Goal: Task Accomplishment & Management: Complete application form

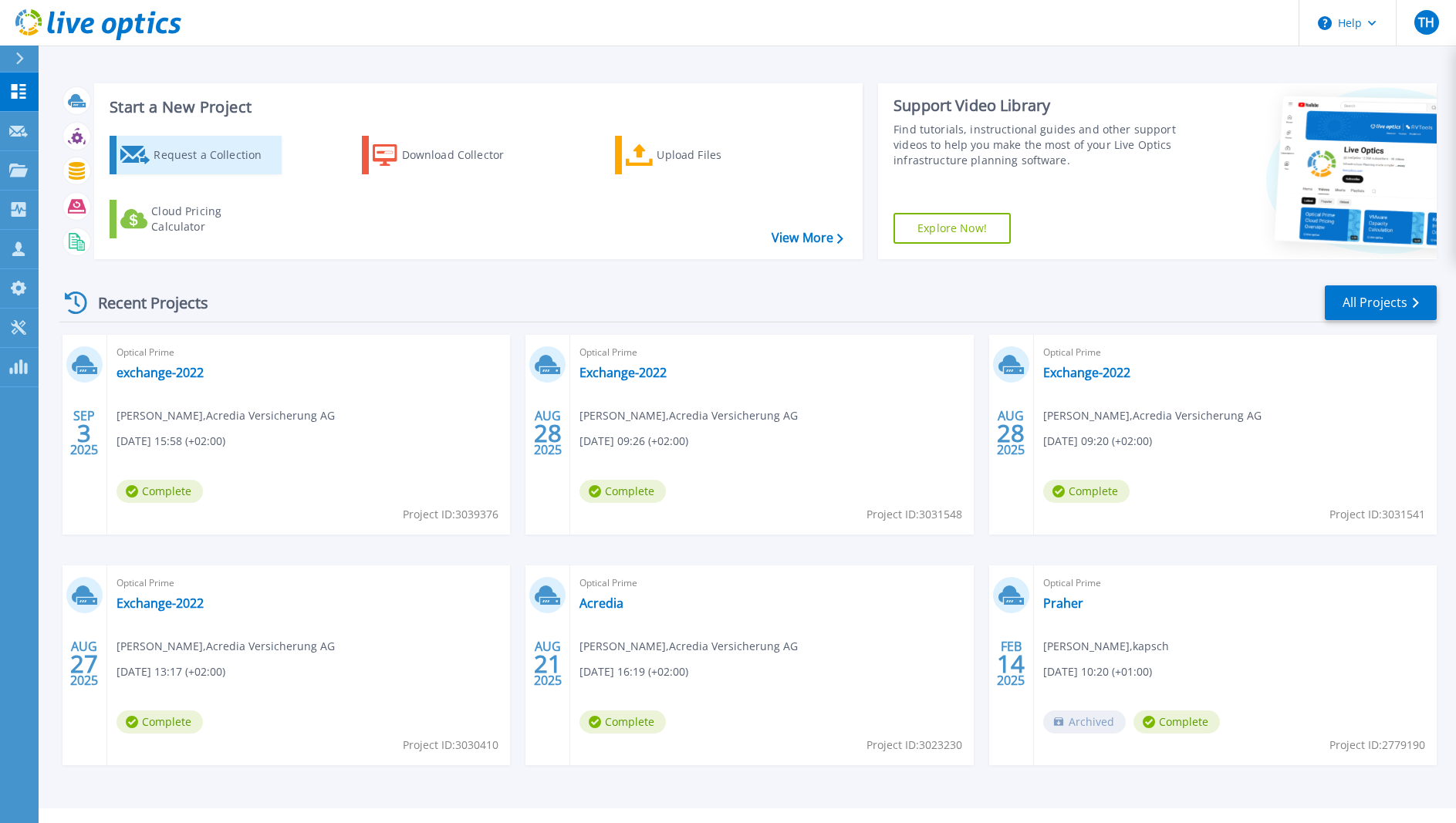
click at [211, 159] on div "Request a Collection" at bounding box center [215, 155] width 123 height 31
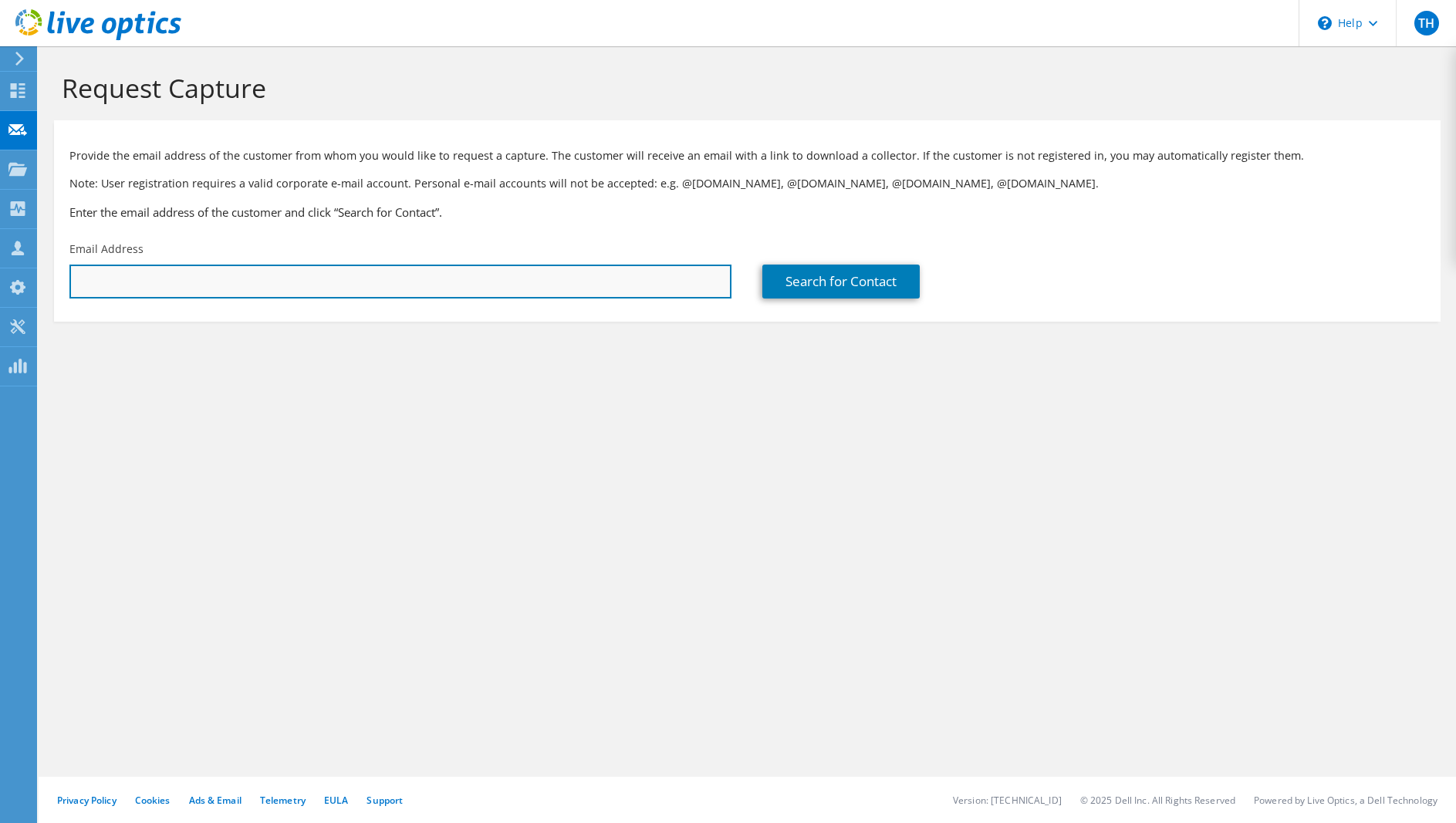
click at [386, 280] on input "text" at bounding box center [400, 282] width 662 height 34
click at [410, 287] on input "text" at bounding box center [400, 282] width 662 height 34
paste input "Bernhard Fuchs <bernhard.fuchs@boards-and-more.com>"
drag, startPoint x: 169, startPoint y: 285, endPoint x: -36, endPoint y: 282, distance: 205.0
click at [0, 282] on html "TH Partner Team Member Thomas Hirschinger thomas.hirschinger@cancom.com kapsch …" at bounding box center [728, 411] width 1456 height 823
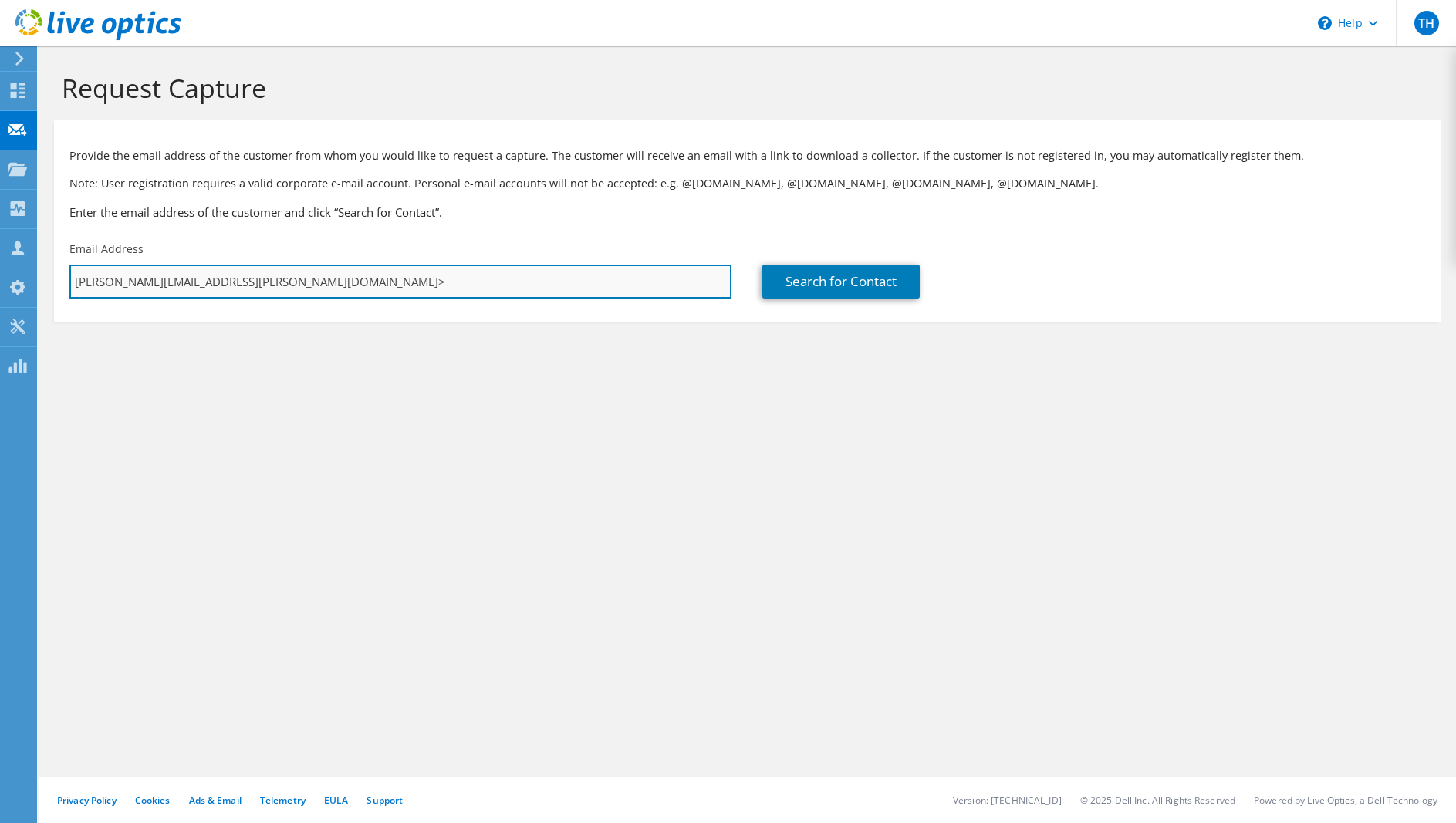
click at [376, 278] on input "bernhard.fuchs@boards-and-more.com>" at bounding box center [400, 282] width 662 height 34
type input "bernhard.fuchs@boards-and-more.com"
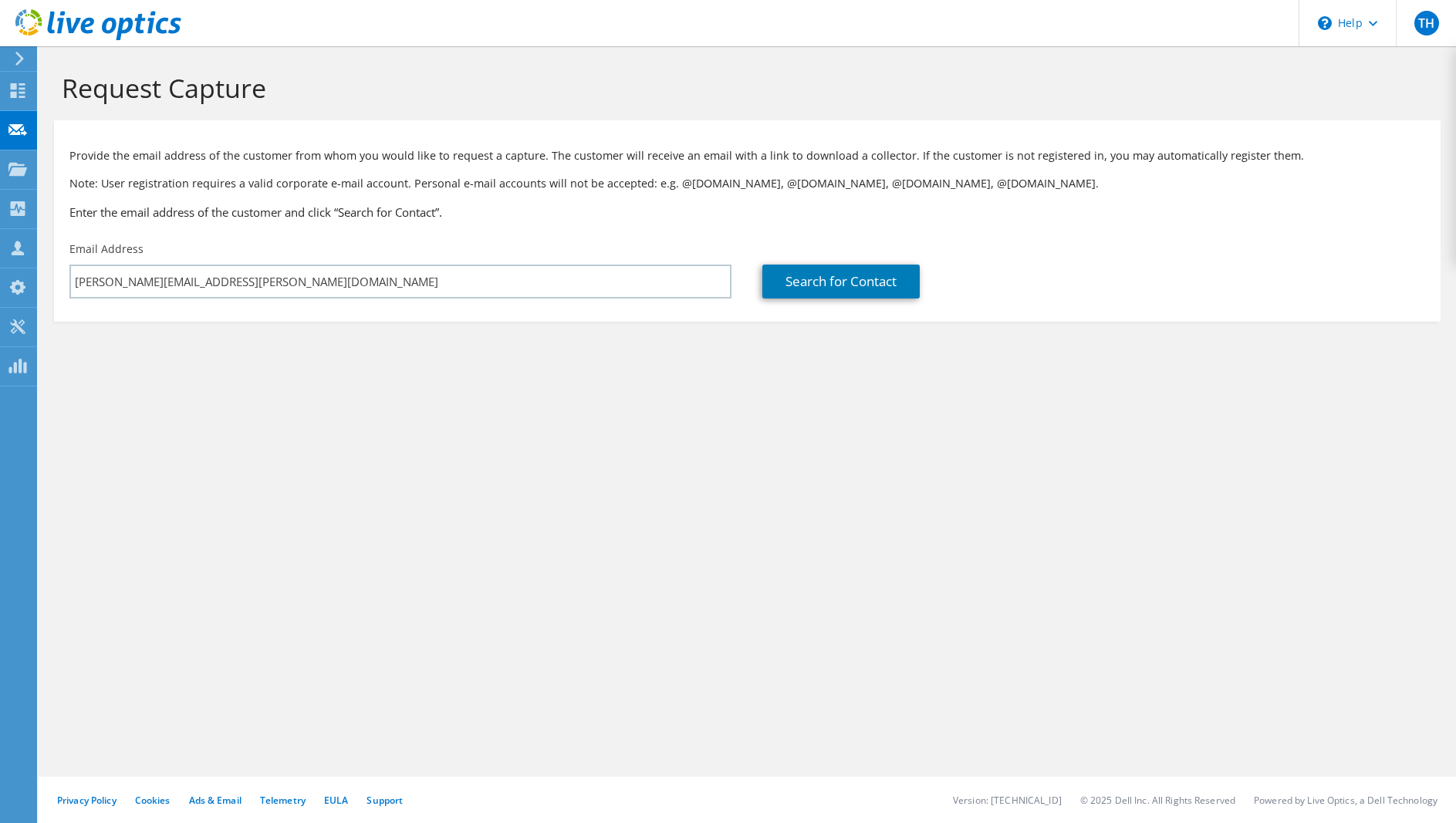
click at [1077, 501] on div "Request Capture Provide the email address of the customer from whom you would l…" at bounding box center [747, 434] width 1417 height 776
click at [847, 283] on link "Search for Contact" at bounding box center [841, 282] width 157 height 34
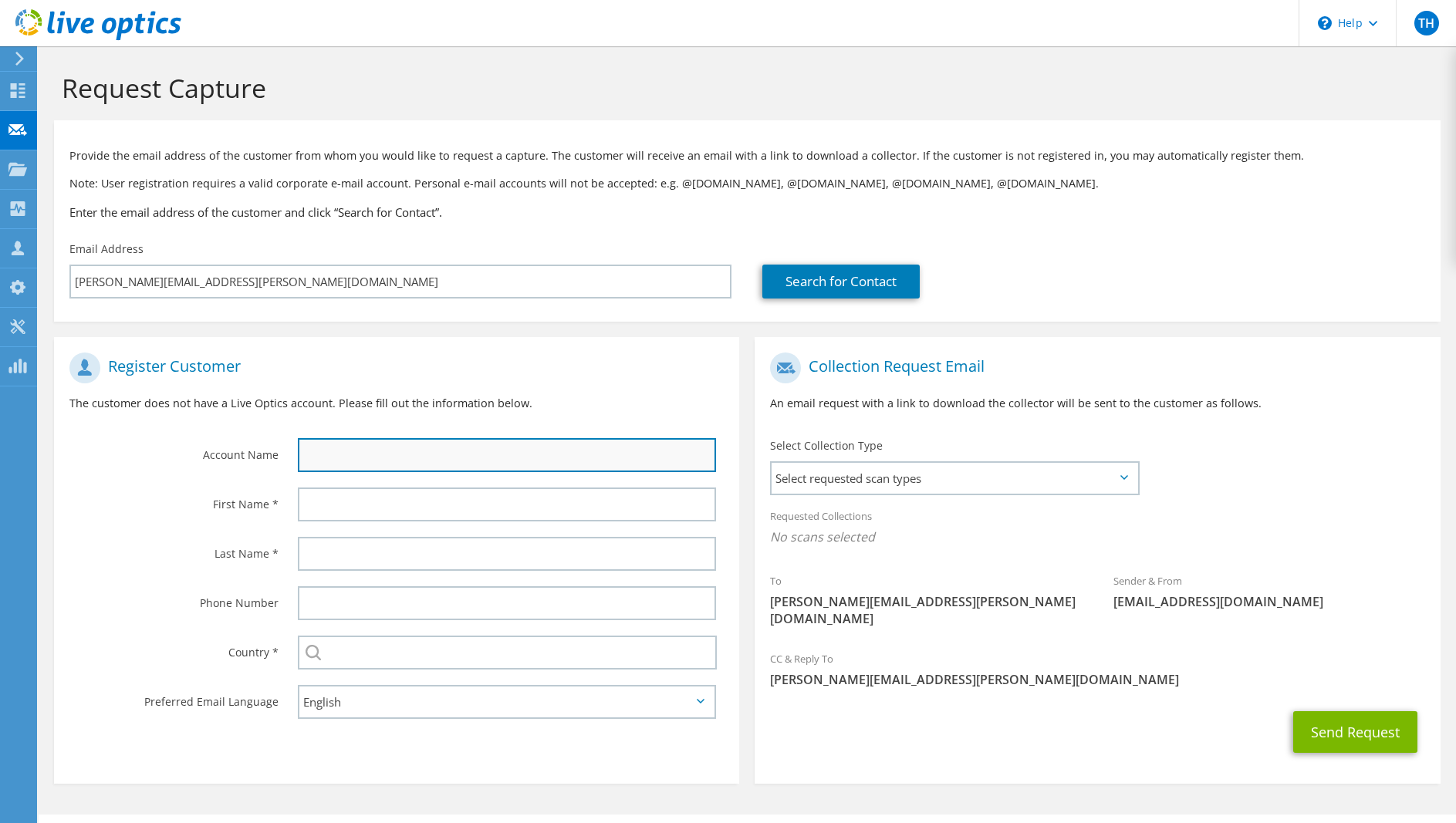
click at [356, 458] on input "text" at bounding box center [507, 455] width 418 height 34
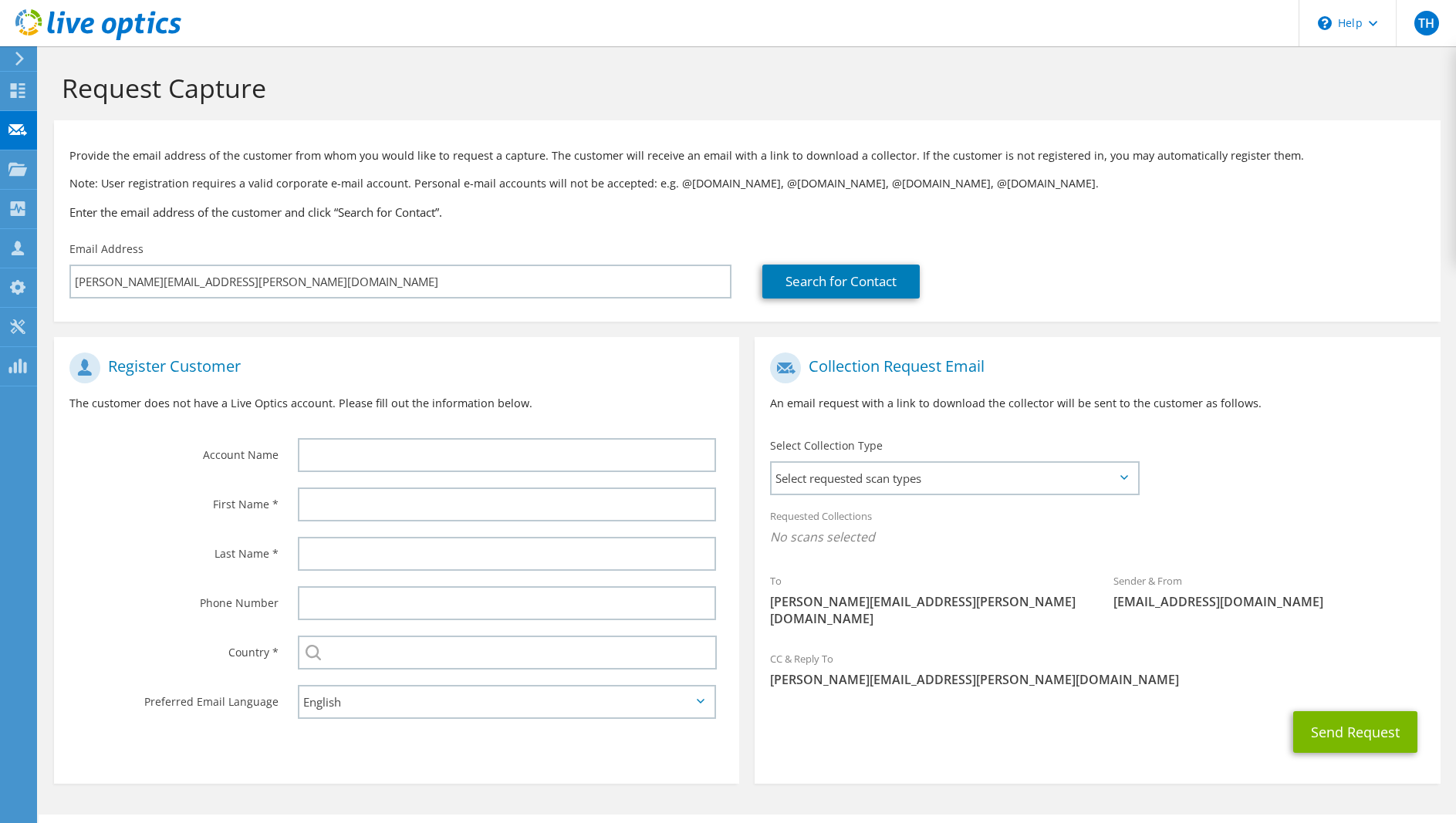
click at [543, 392] on div "Register Customer The customer does not have a Live Optics account. Please fill…" at bounding box center [396, 388] width 685 height 85
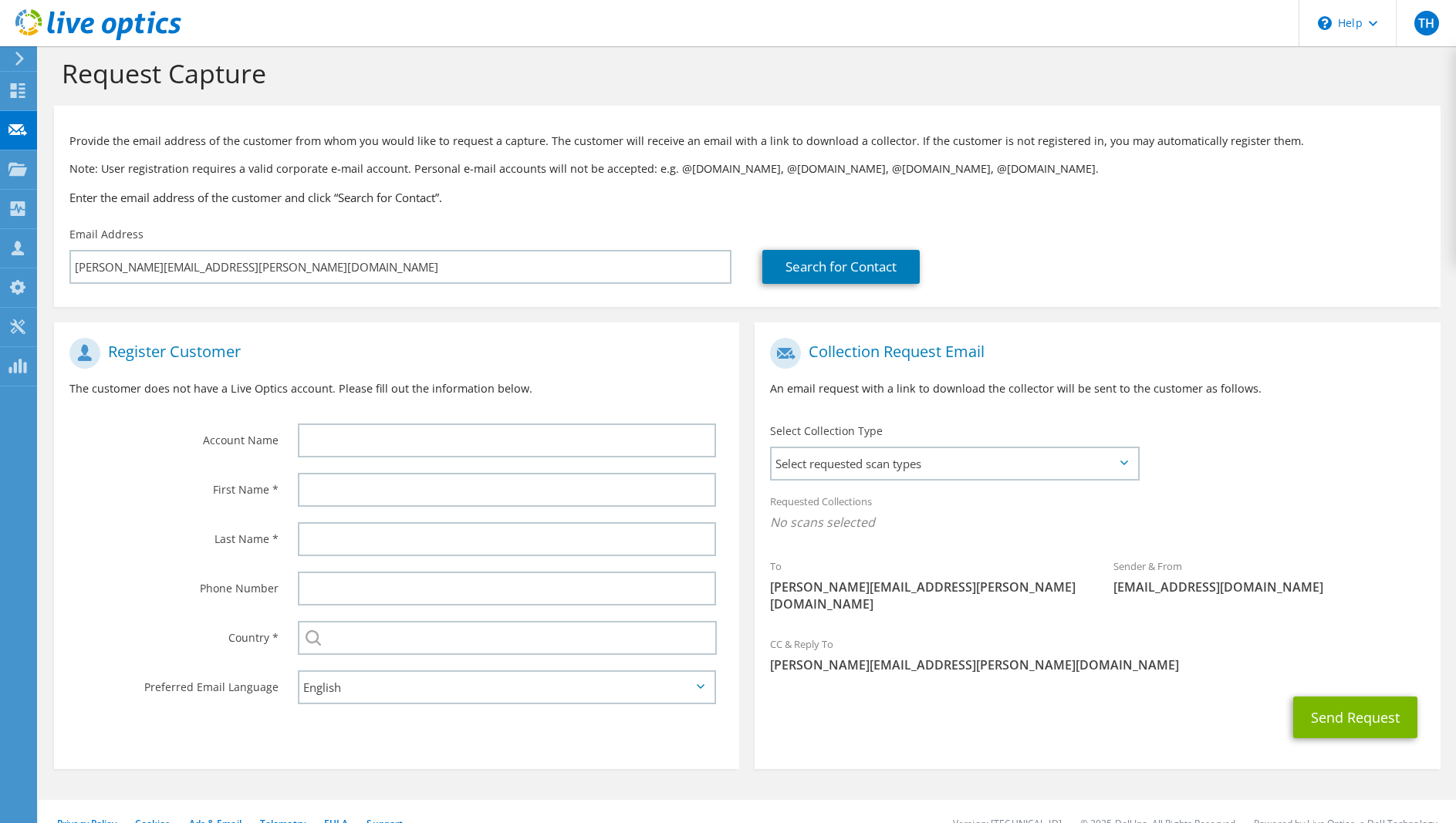
scroll to position [21, 0]
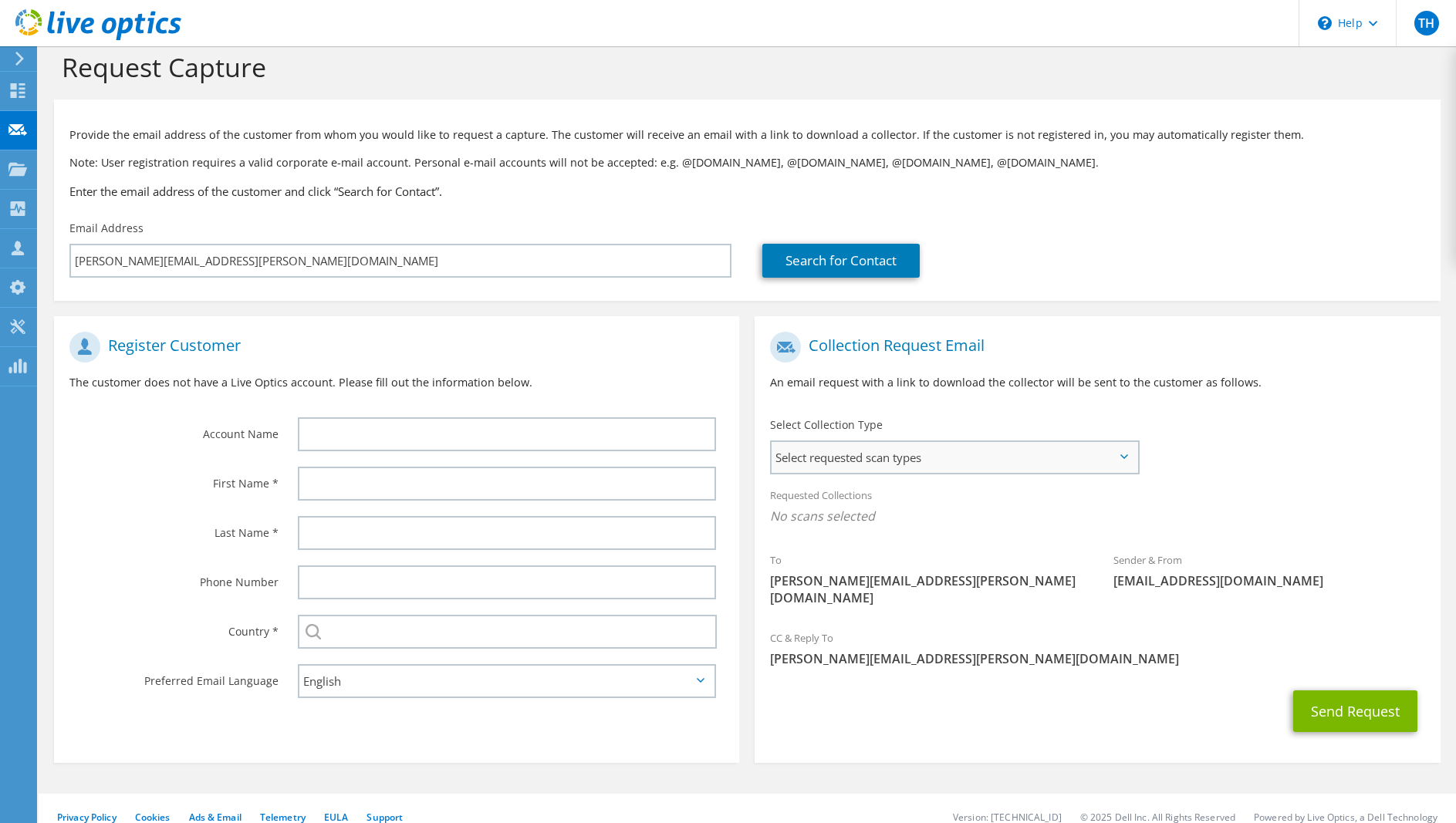
click at [952, 455] on span "Select requested scan types" at bounding box center [954, 458] width 365 height 31
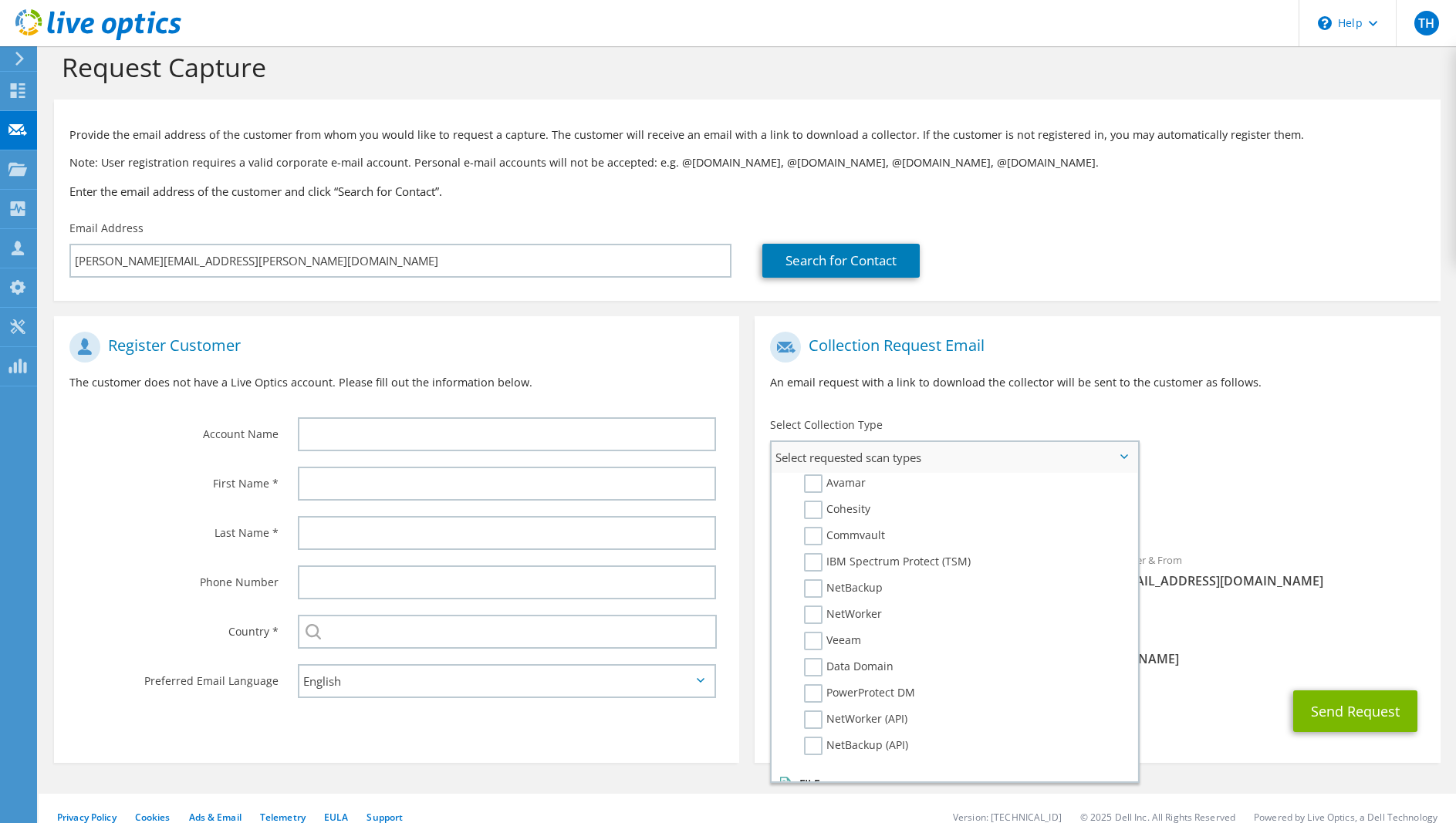
scroll to position [734, 0]
click at [1298, 480] on div "Requested Collections No scans selected" at bounding box center [1097, 508] width 685 height 57
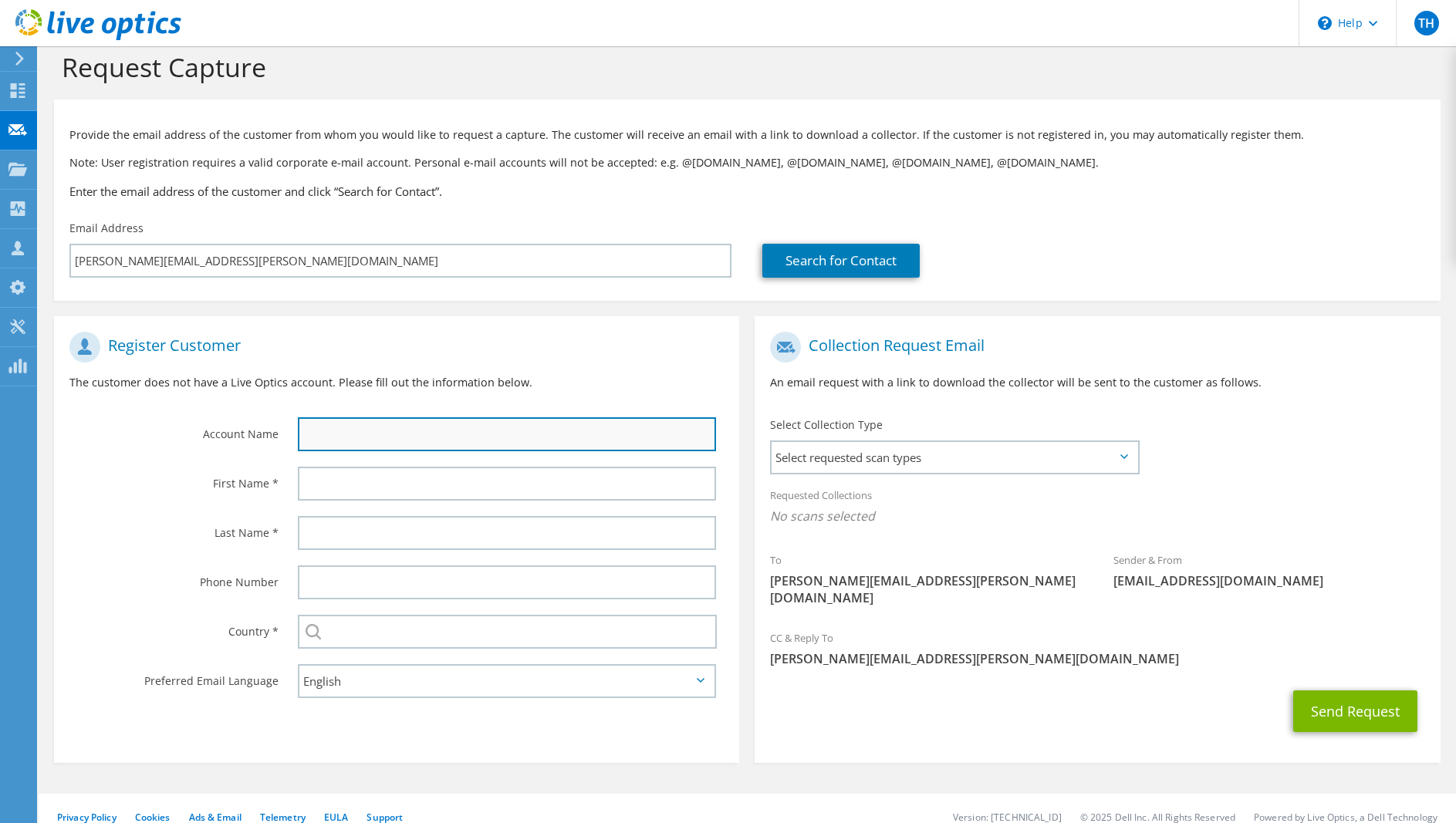
click at [372, 433] on input "text" at bounding box center [507, 434] width 418 height 34
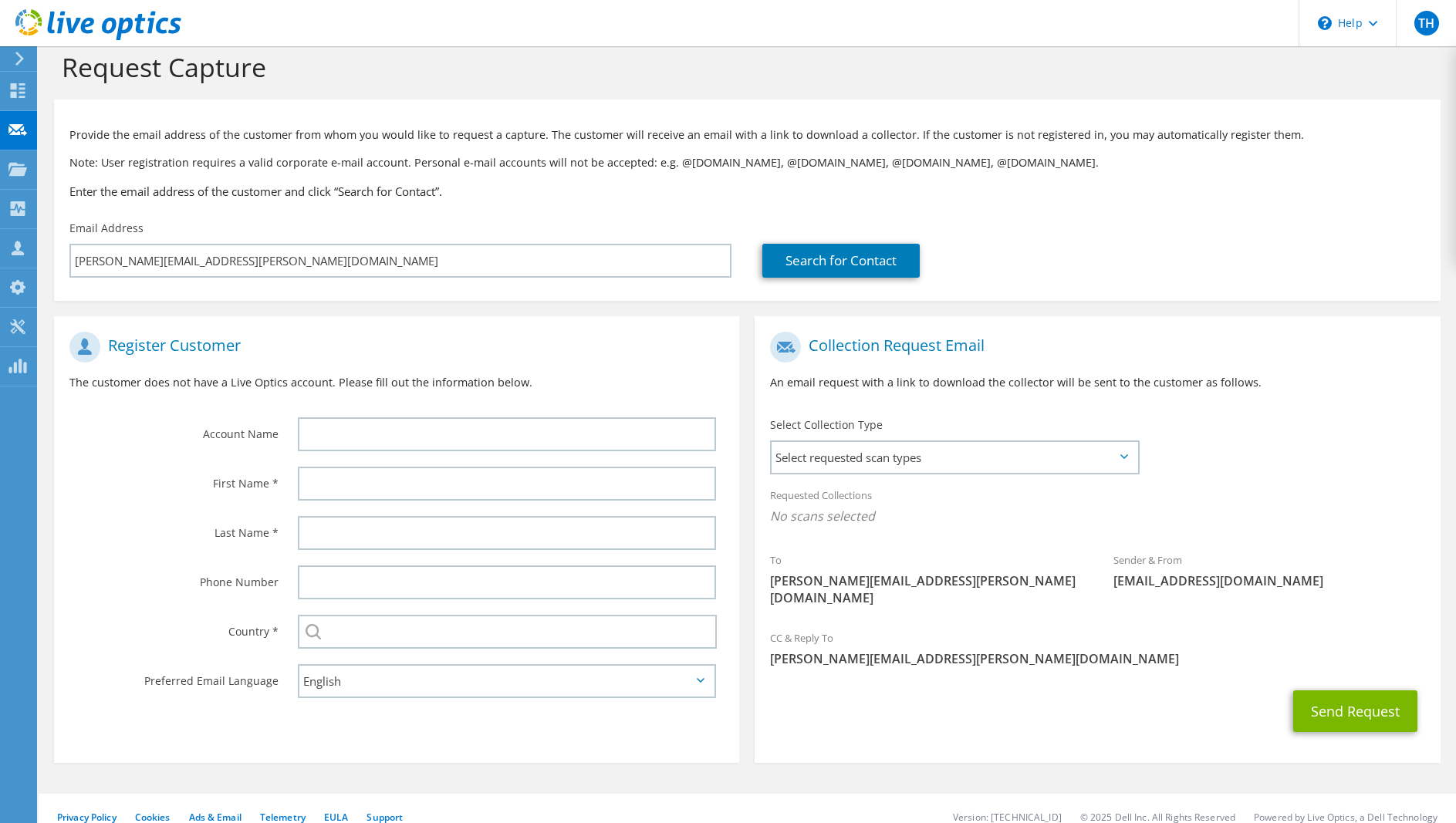
click at [571, 374] on p "The customer does not have a Live Optics account. Please fill out the informati…" at bounding box center [396, 382] width 654 height 17
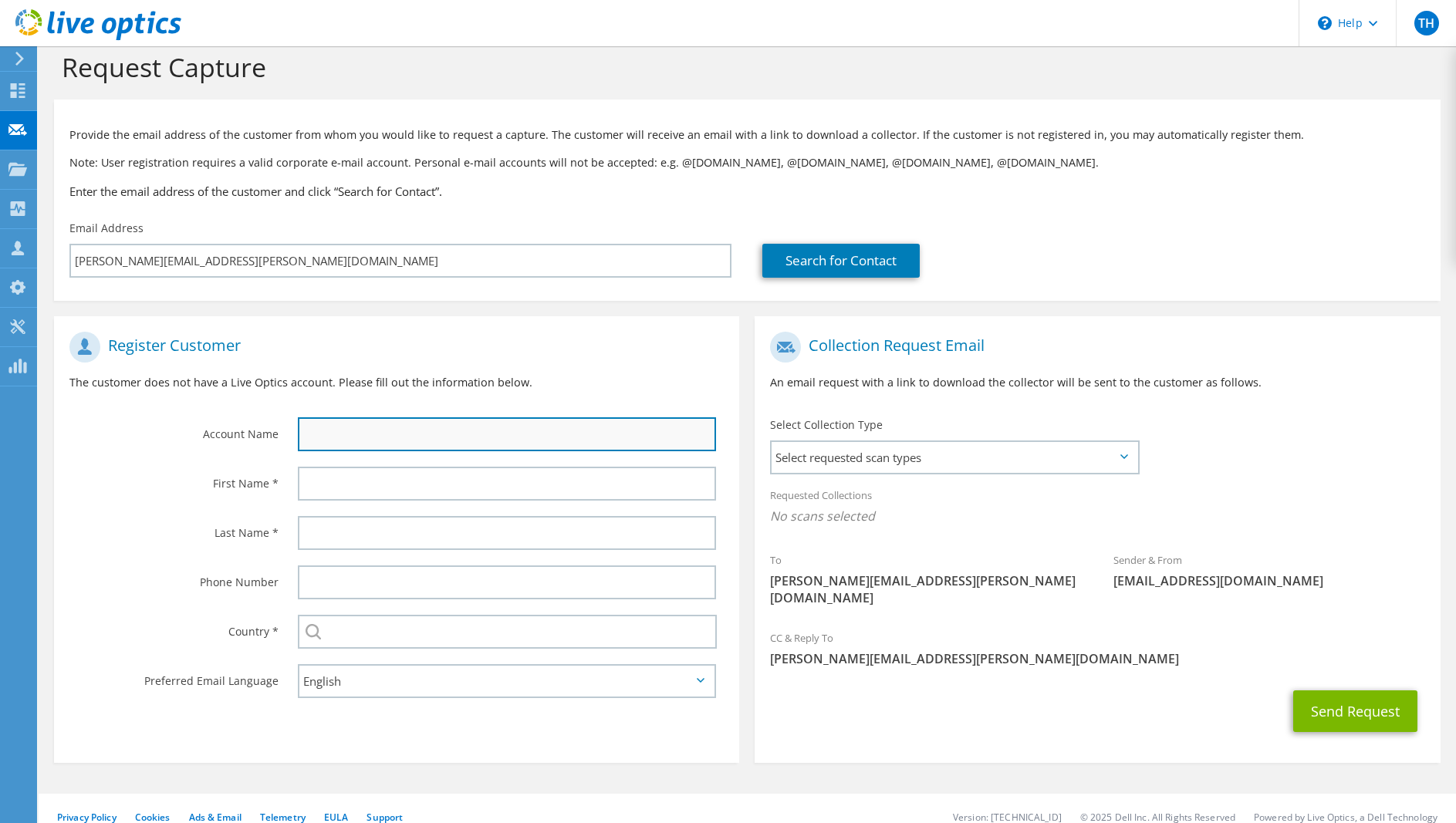
click at [325, 438] on input "text" at bounding box center [507, 434] width 418 height 34
type input "Boards and More"
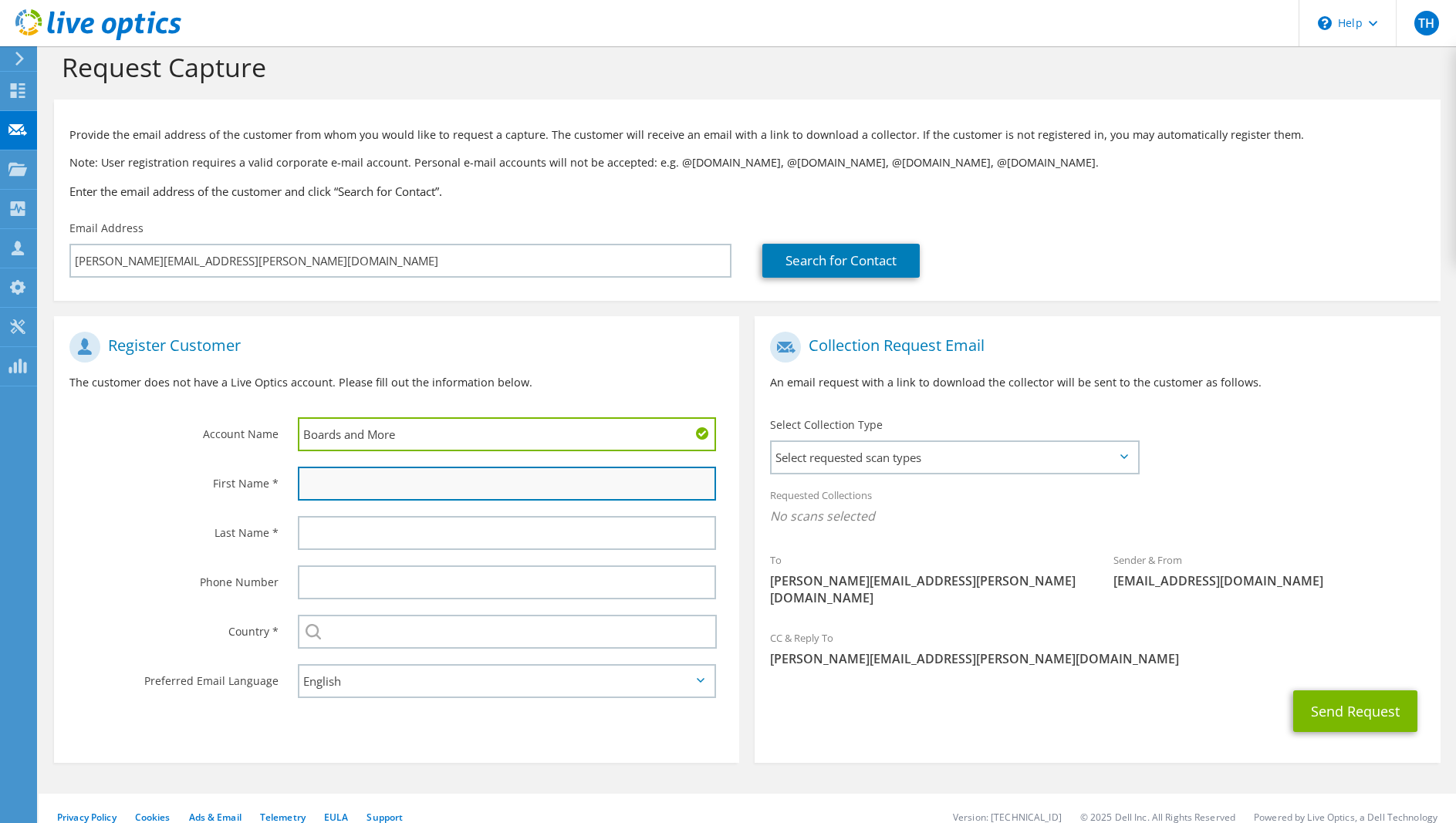
click at [337, 483] on input "text" at bounding box center [507, 484] width 418 height 34
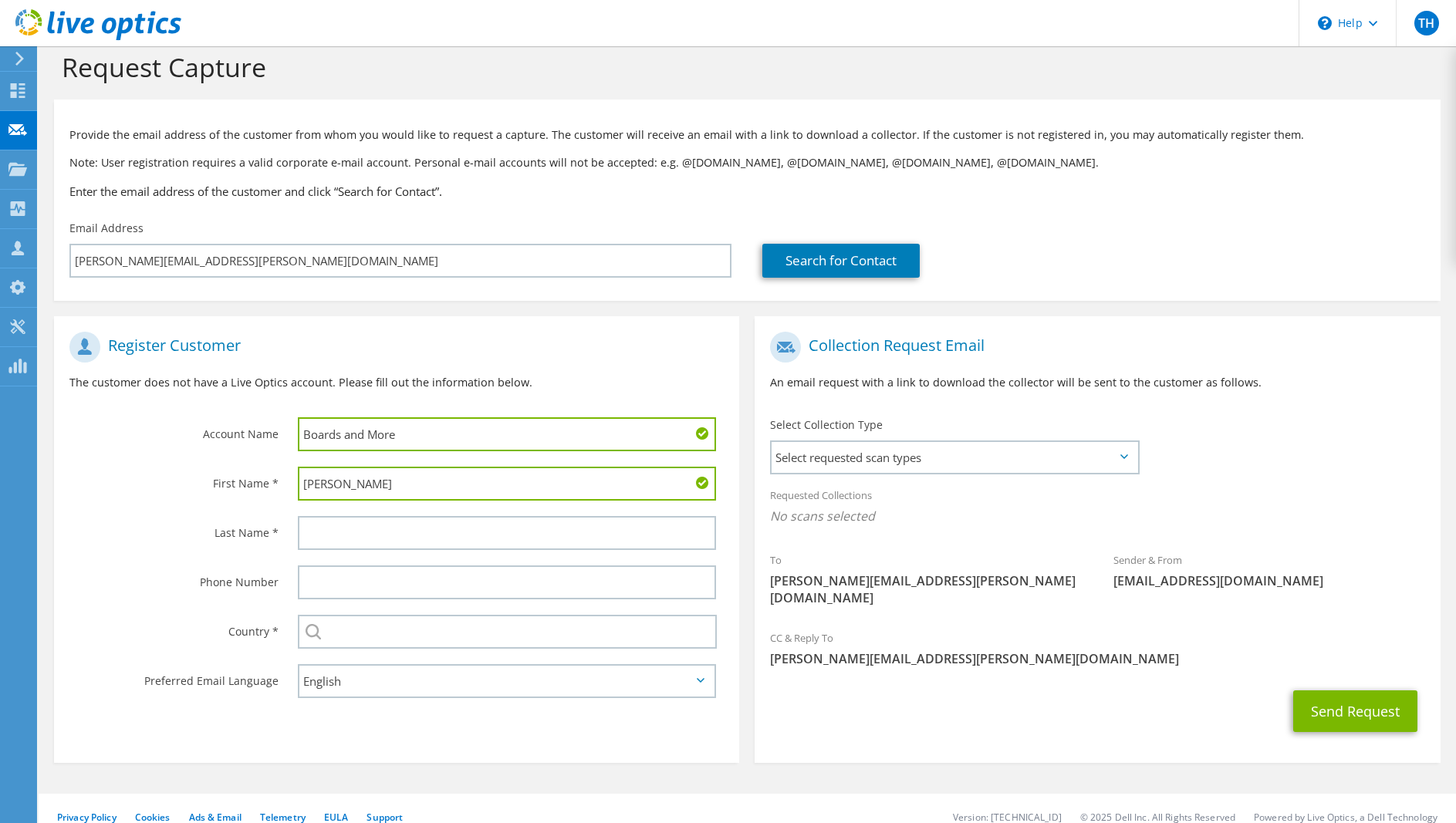
type input "Bernhard"
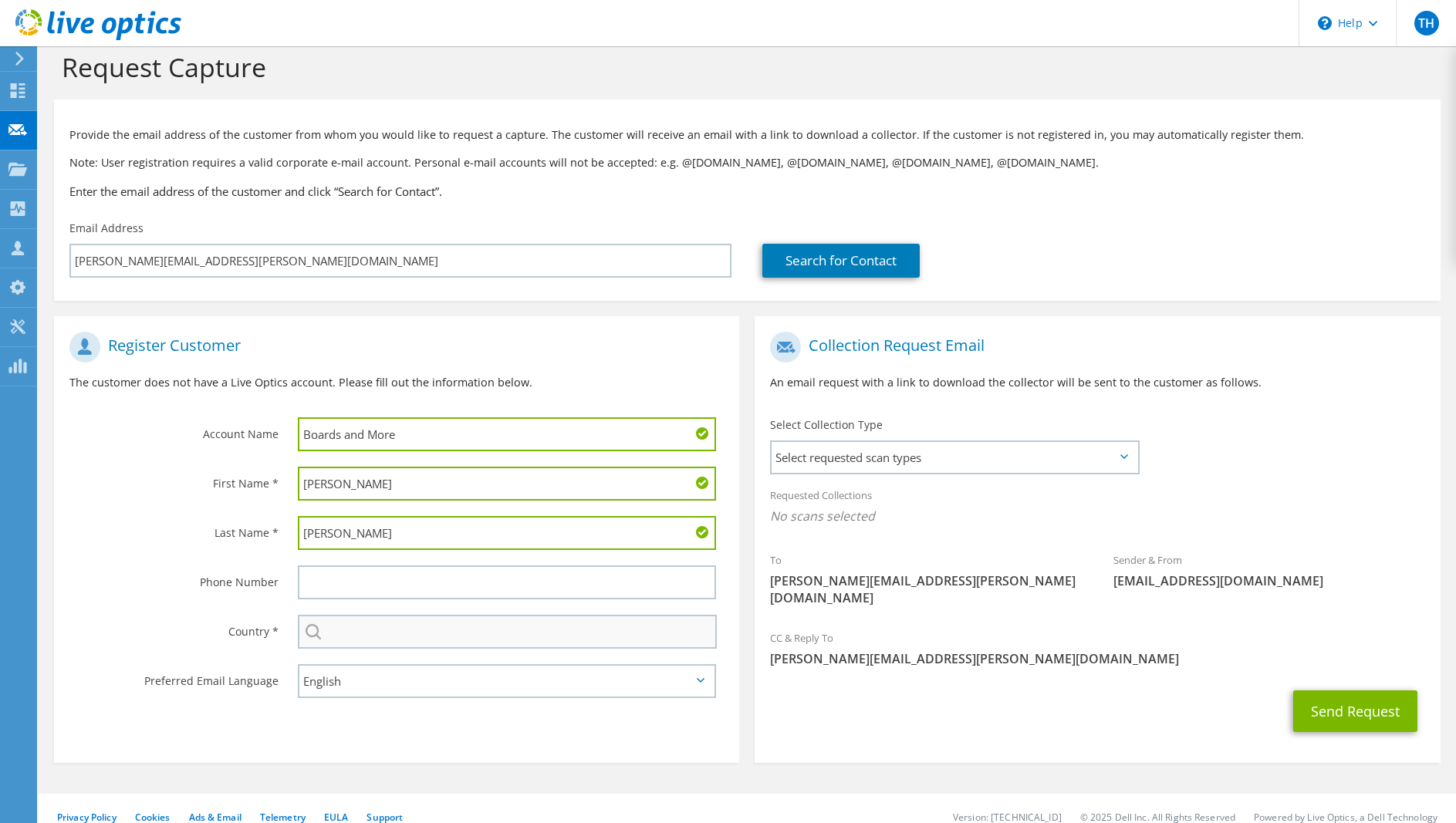
type input "Fuchs"
click at [370, 642] on input "text" at bounding box center [507, 632] width 419 height 34
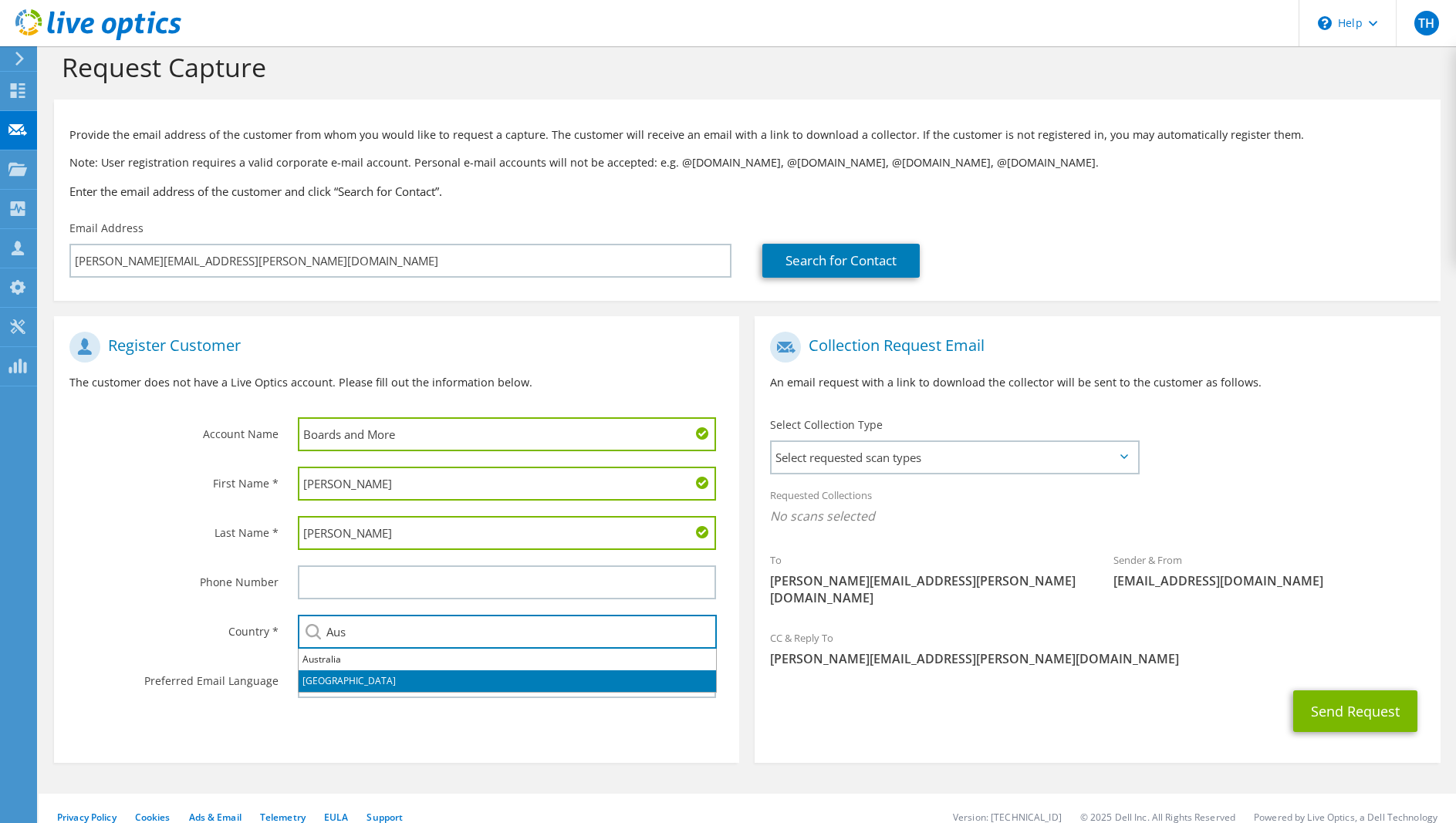
click at [341, 680] on li "Austria" at bounding box center [507, 681] width 417 height 22
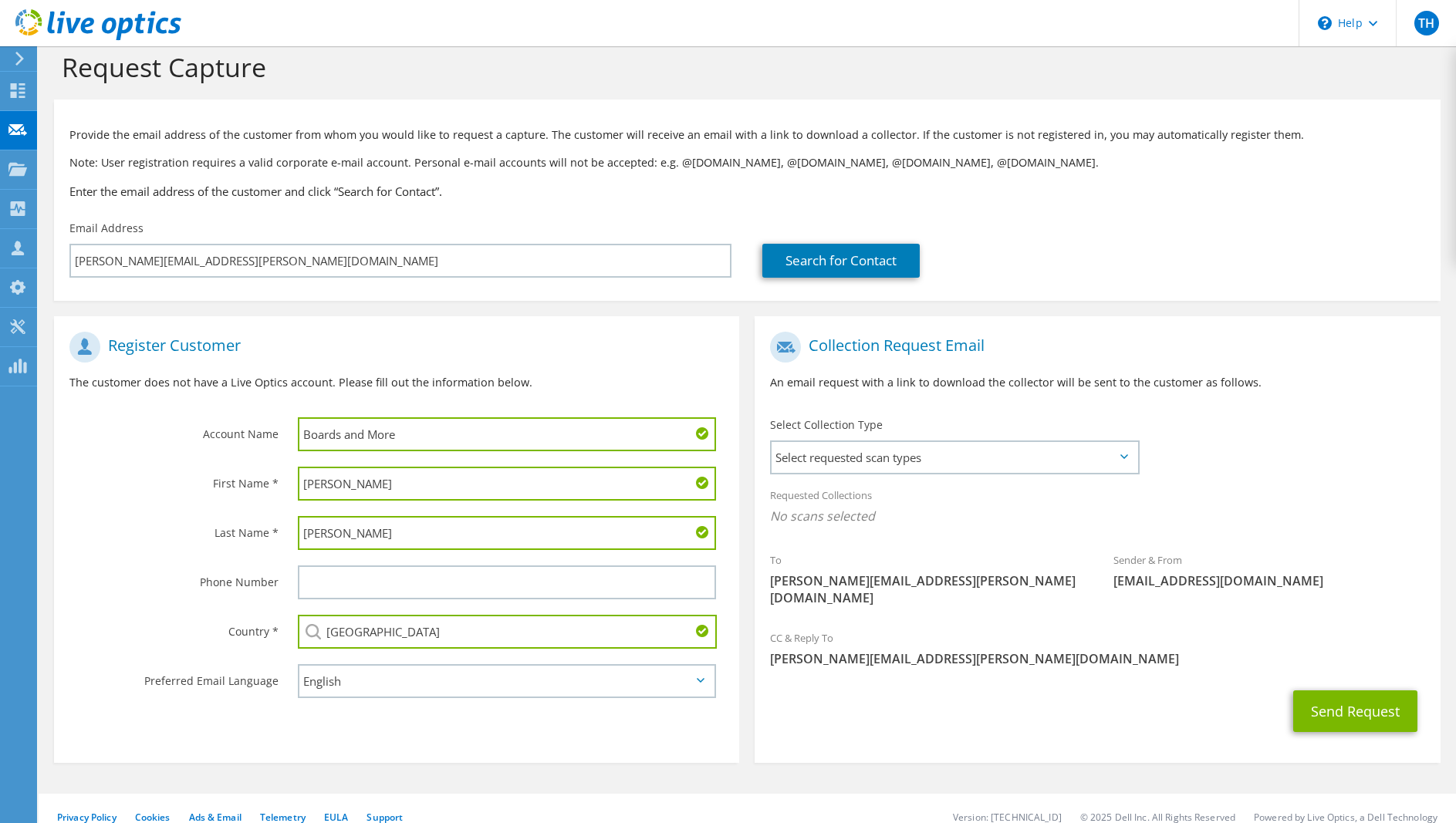
type input "Austria"
click at [155, 620] on label "Country *" at bounding box center [175, 628] width 209 height 25
click at [393, 678] on select "English Deutsch Español Français Italiano Polski Português Русский 한국어 中文 日本語" at bounding box center [507, 681] width 418 height 34
click at [1356, 694] on button "Send Request" at bounding box center [1355, 711] width 124 height 42
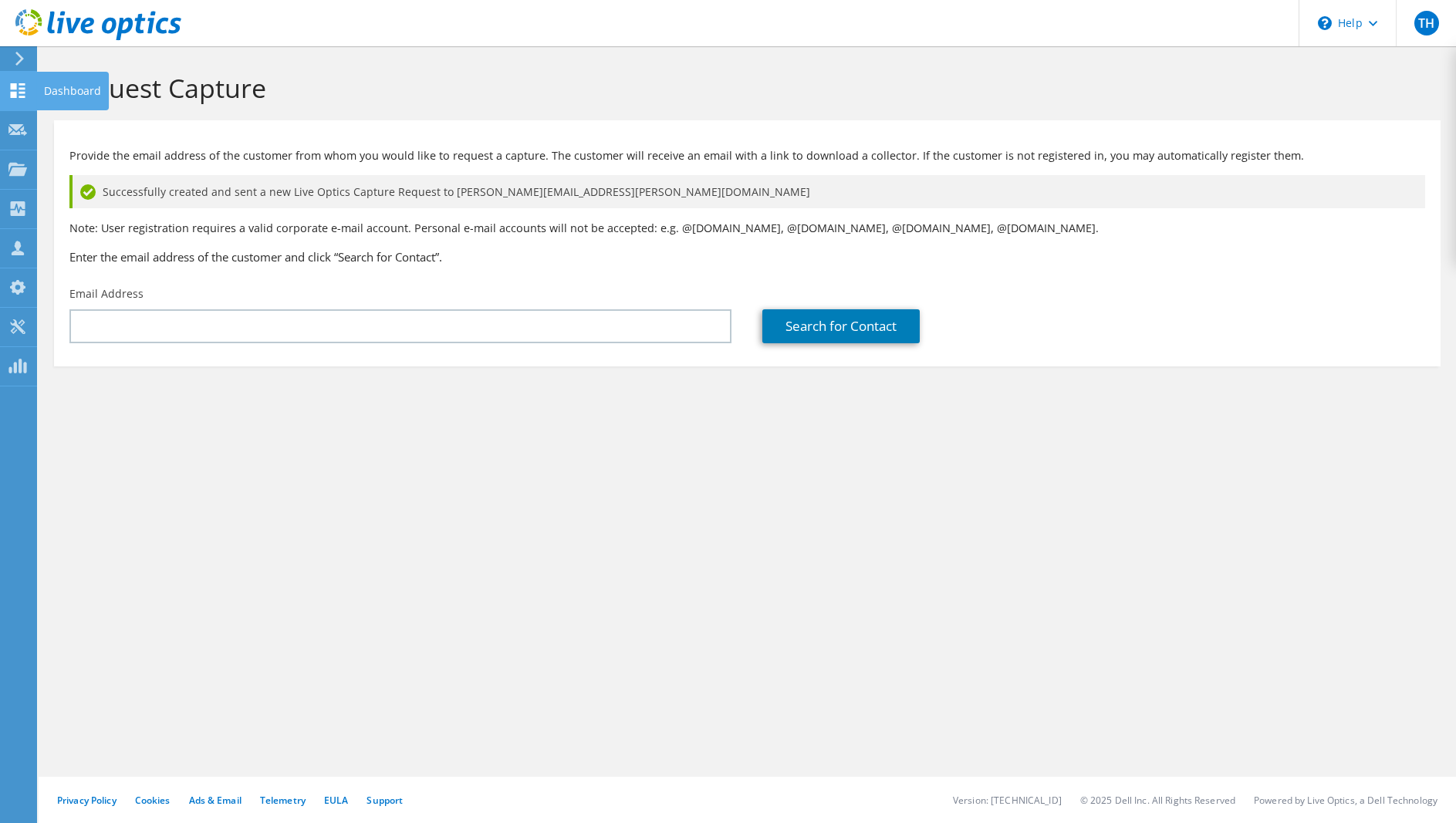
click at [19, 92] on use at bounding box center [18, 90] width 15 height 15
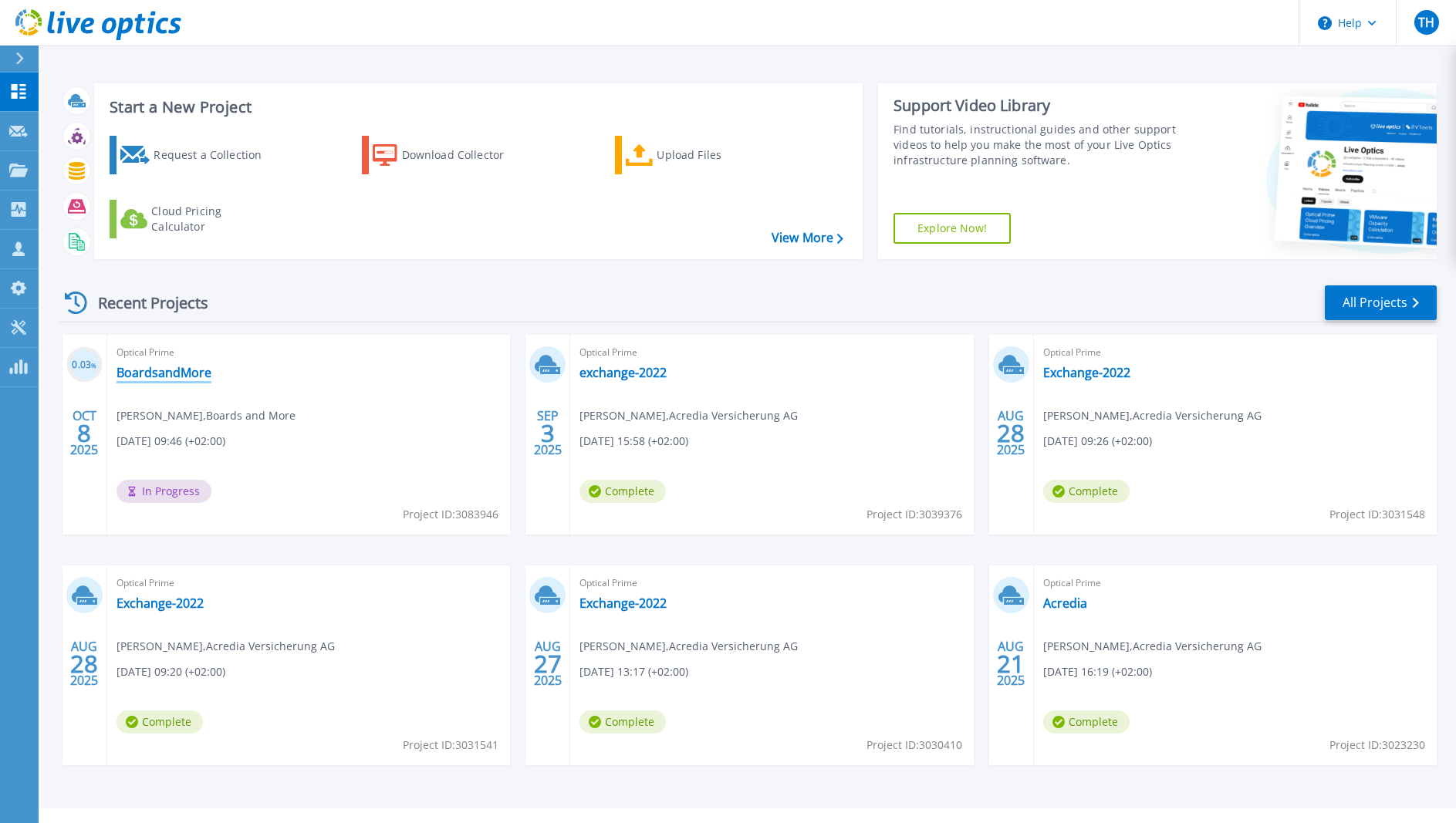
click at [162, 365] on link "BoardsandMore" at bounding box center [164, 372] width 95 height 16
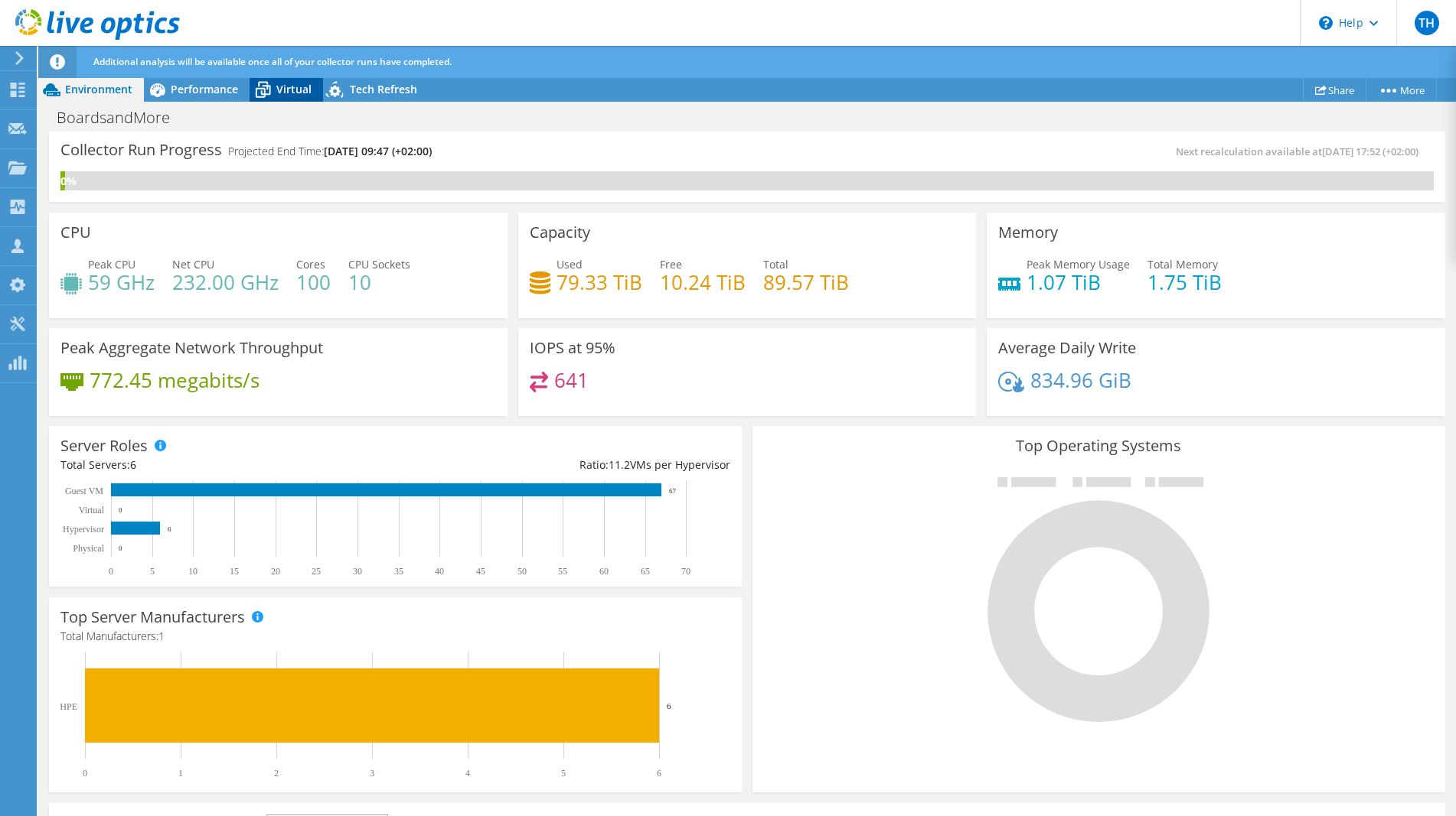
click at [269, 86] on icon at bounding box center [263, 91] width 15 height 12
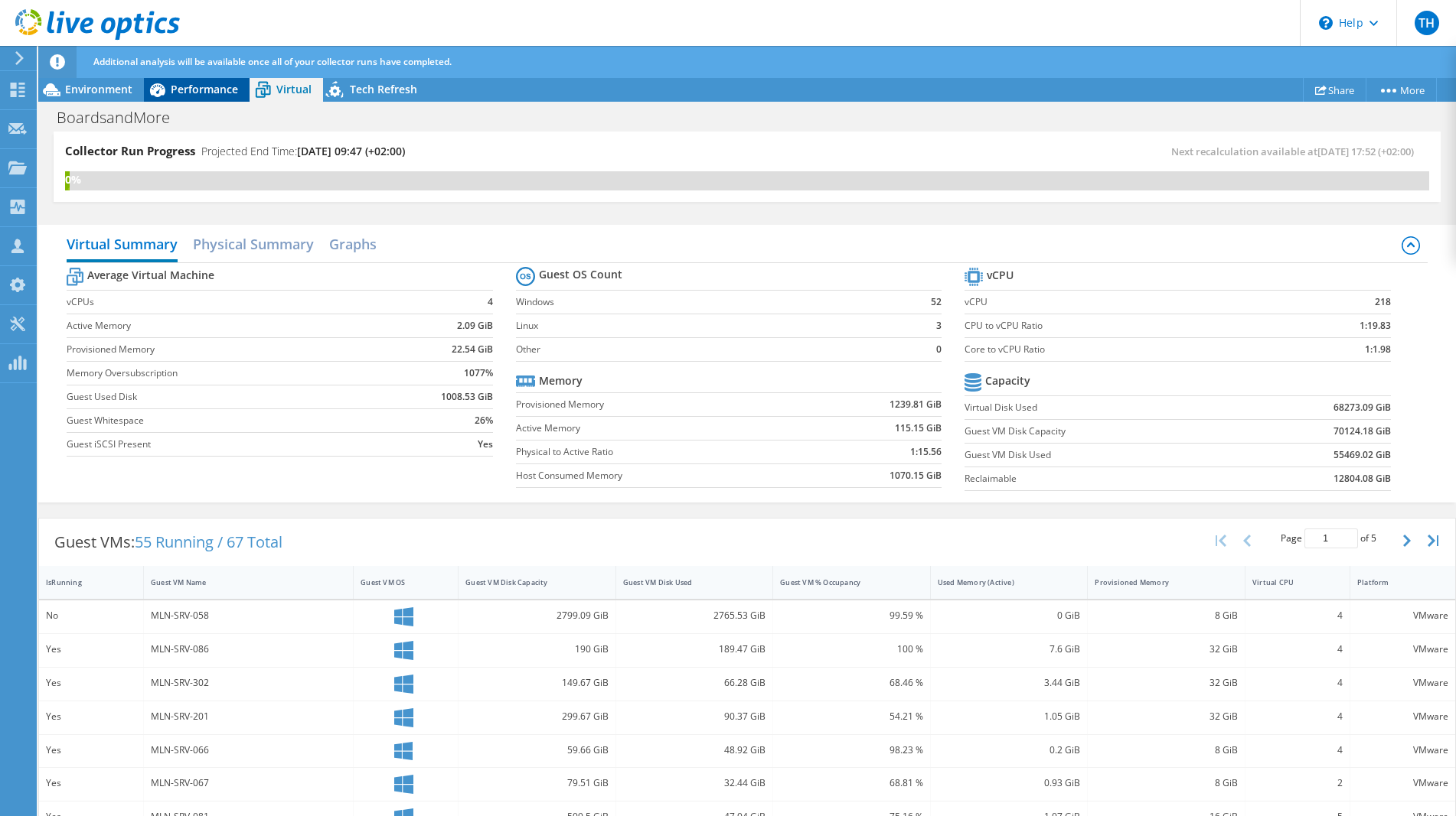
click at [213, 96] on div "Performance" at bounding box center [196, 89] width 105 height 25
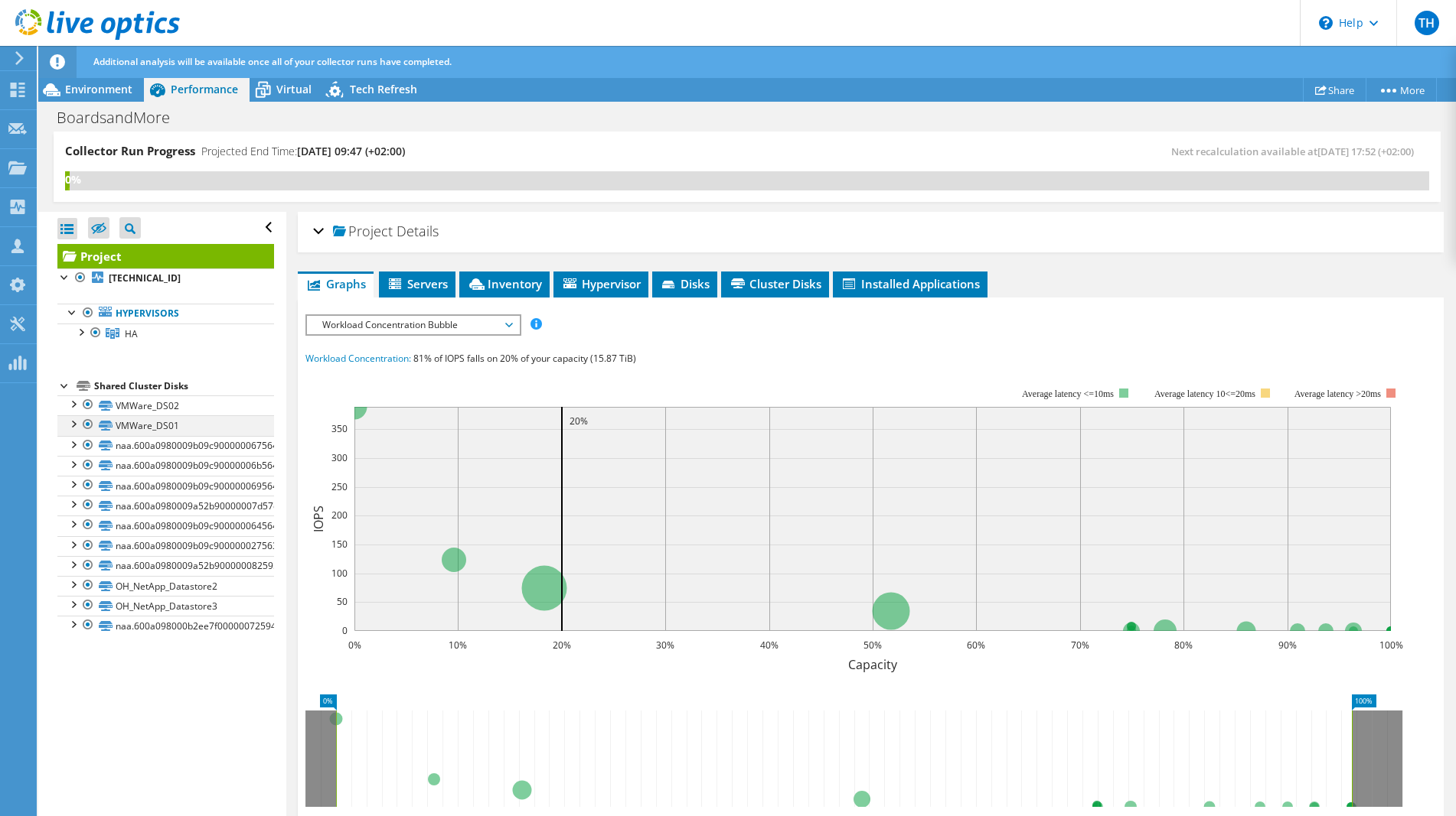
click at [70, 423] on div at bounding box center [73, 423] width 15 height 15
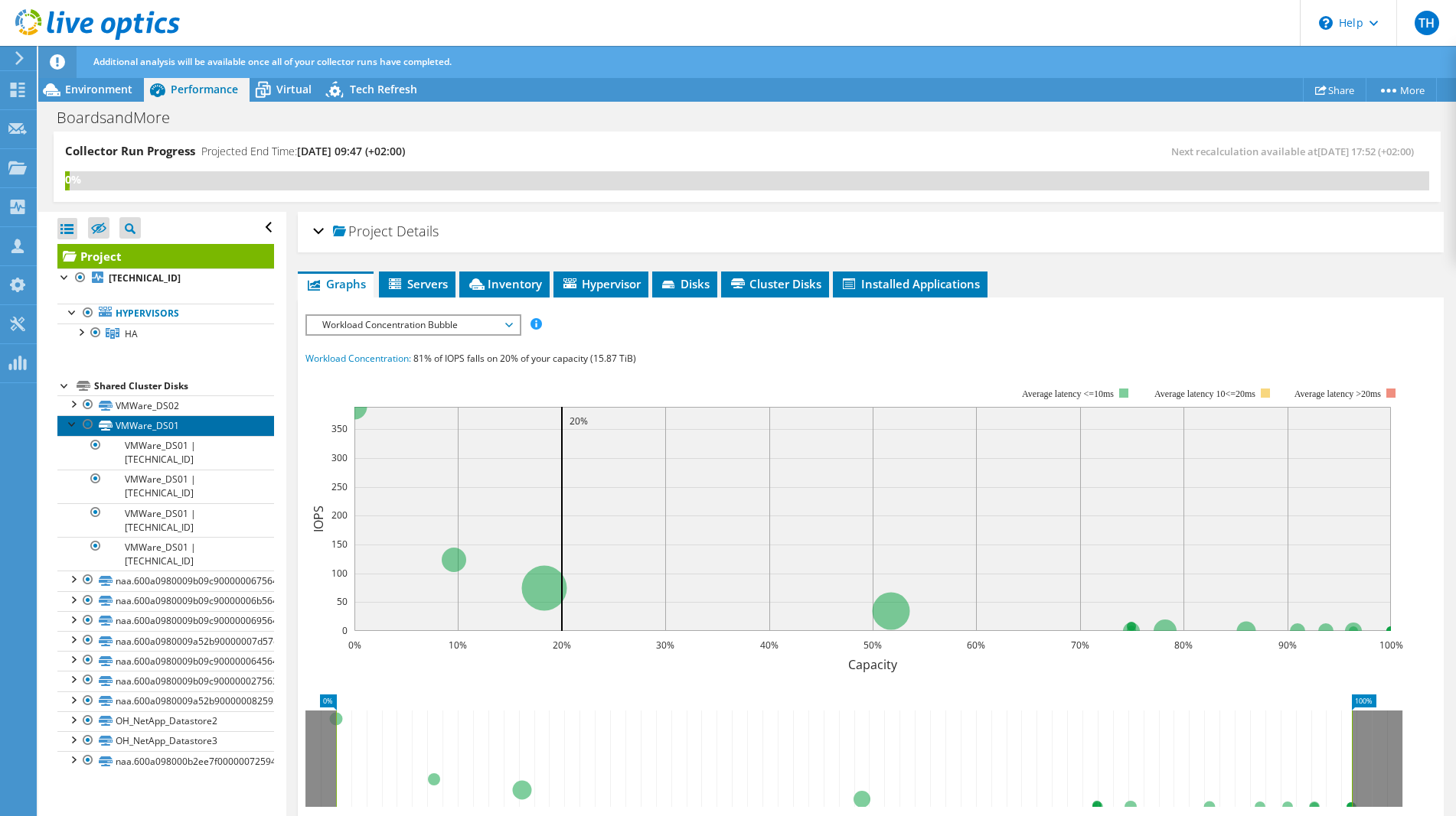
click at [161, 422] on link "VMWare_DS01" at bounding box center [165, 425] width 216 height 20
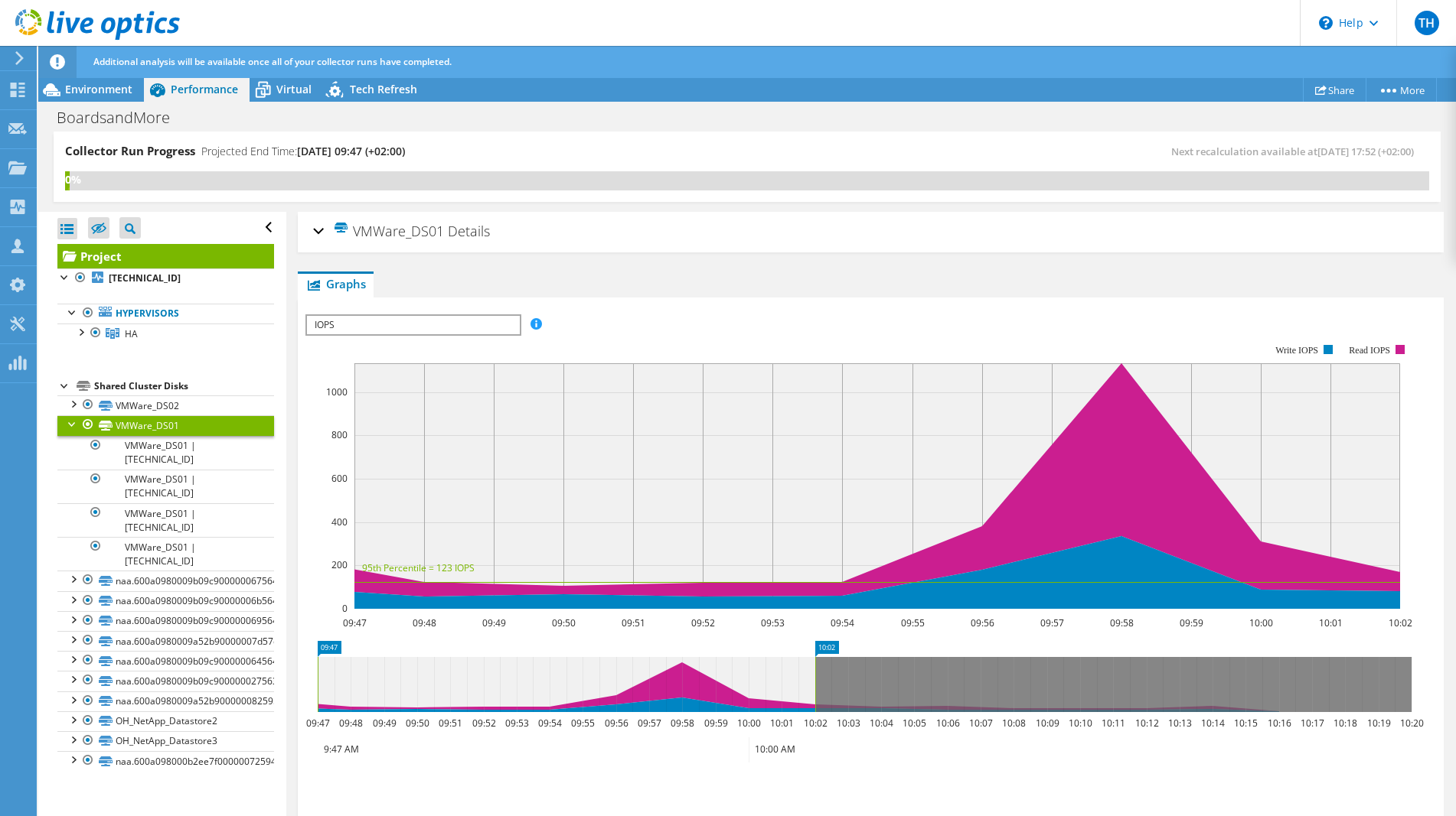
click at [69, 425] on div at bounding box center [73, 423] width 15 height 15
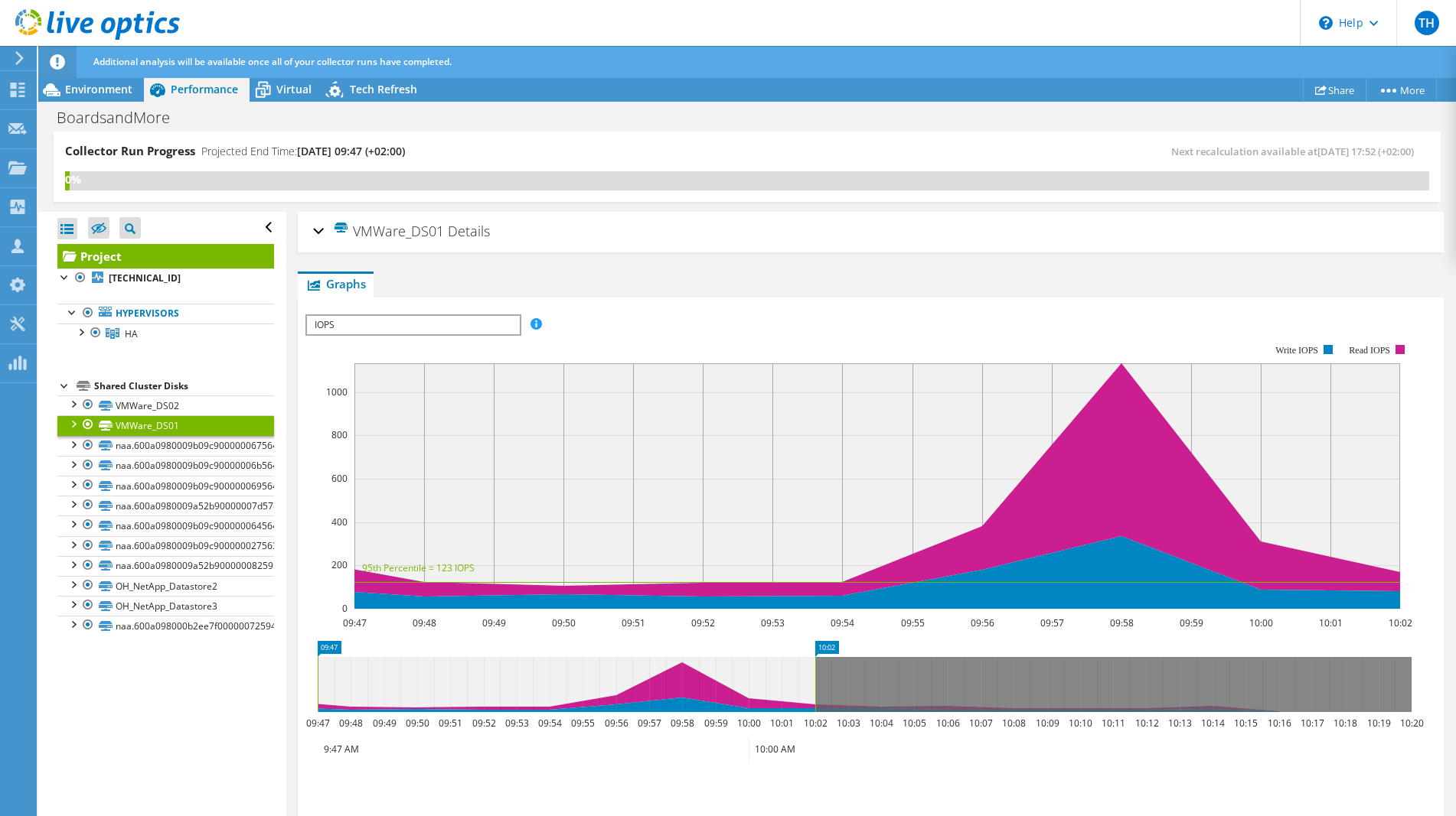
click at [872, 266] on div "VMWare_DS01 Details Total Capacity 8.80 TiB Used Capacity 6.88 TiB Peak Through…" at bounding box center [870, 577] width 1169 height 731
